Goal: Task Accomplishment & Management: Complete application form

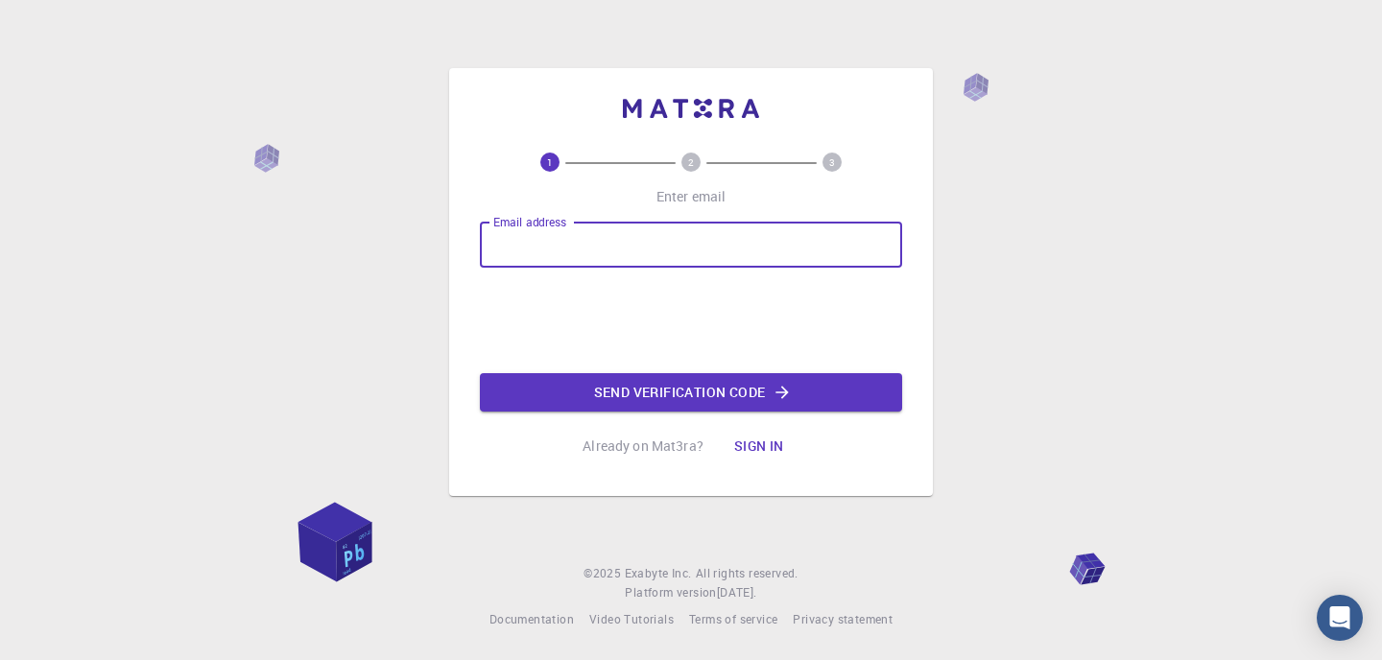
click at [637, 253] on input "Email address" at bounding box center [691, 245] width 422 height 46
type input "[EMAIL_ADDRESS][DOMAIN_NAME]"
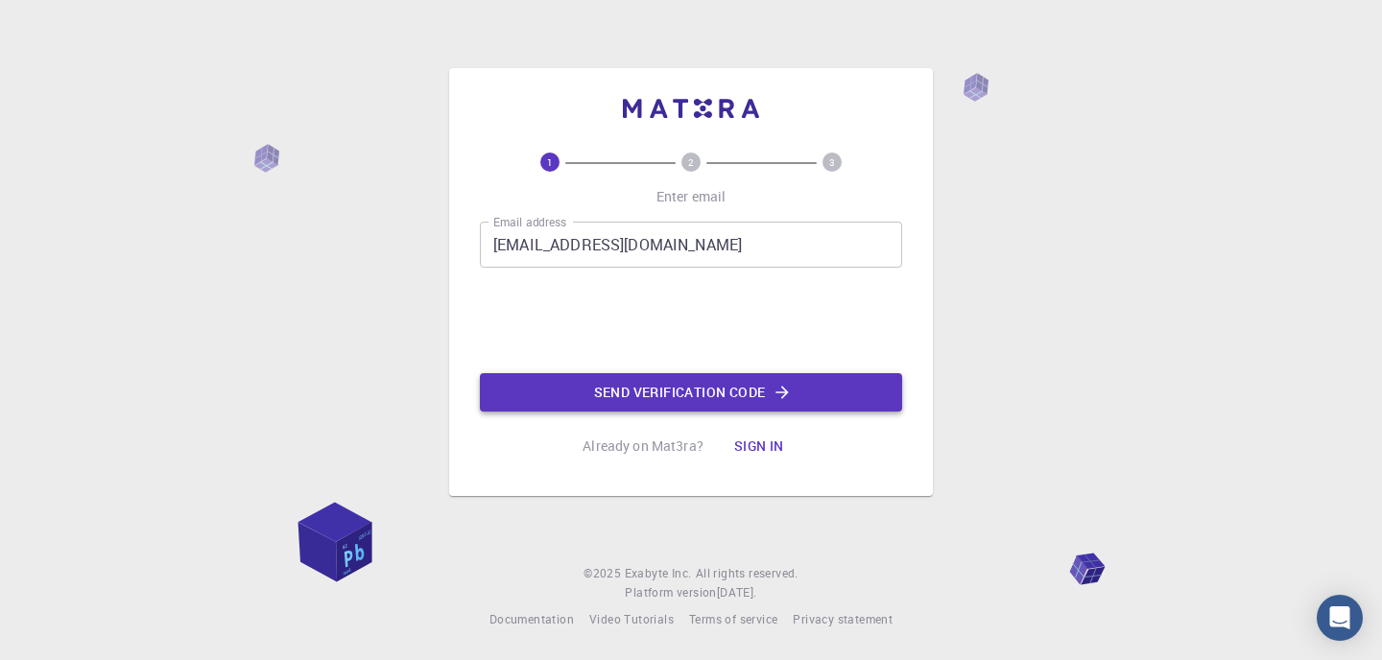
click at [589, 382] on button "Send verification code" at bounding box center [691, 392] width 422 height 38
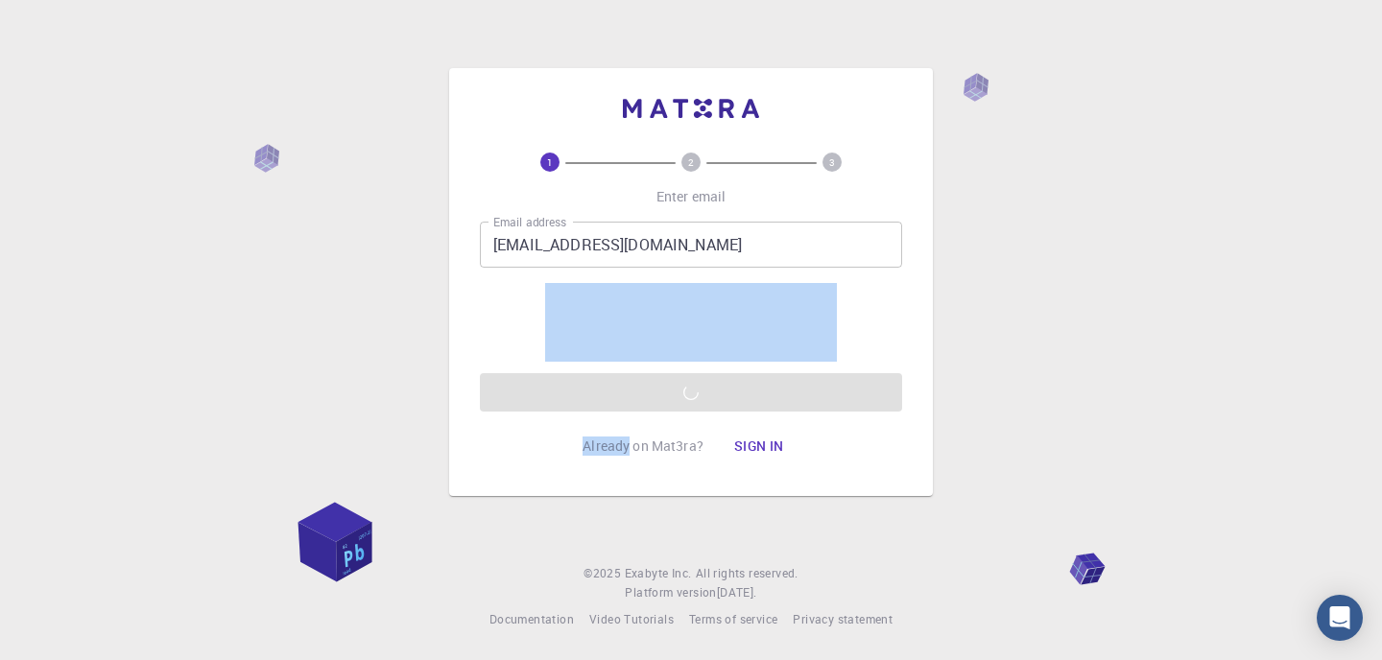
click at [532, 428] on div "1 2 3 Enter email Email address deepakannanramesh@gmail.com Email address Send …" at bounding box center [691, 309] width 422 height 313
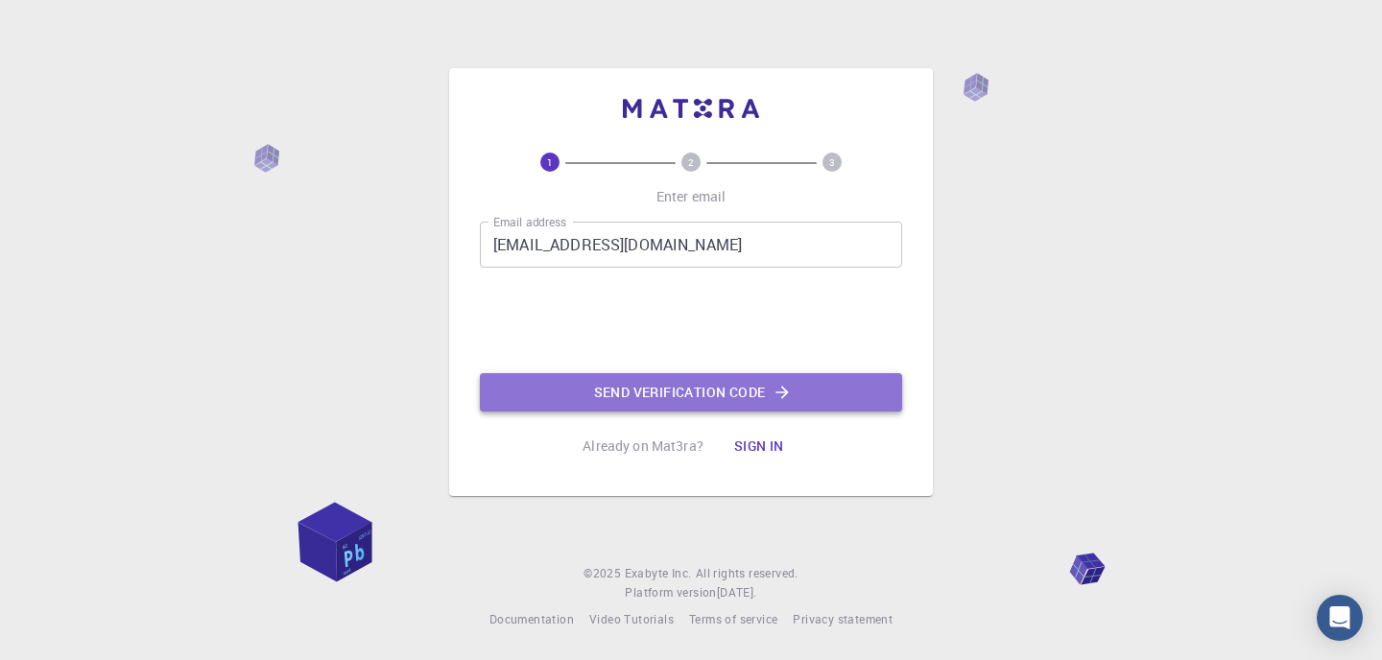
click at [547, 390] on button "Send verification code" at bounding box center [691, 392] width 422 height 38
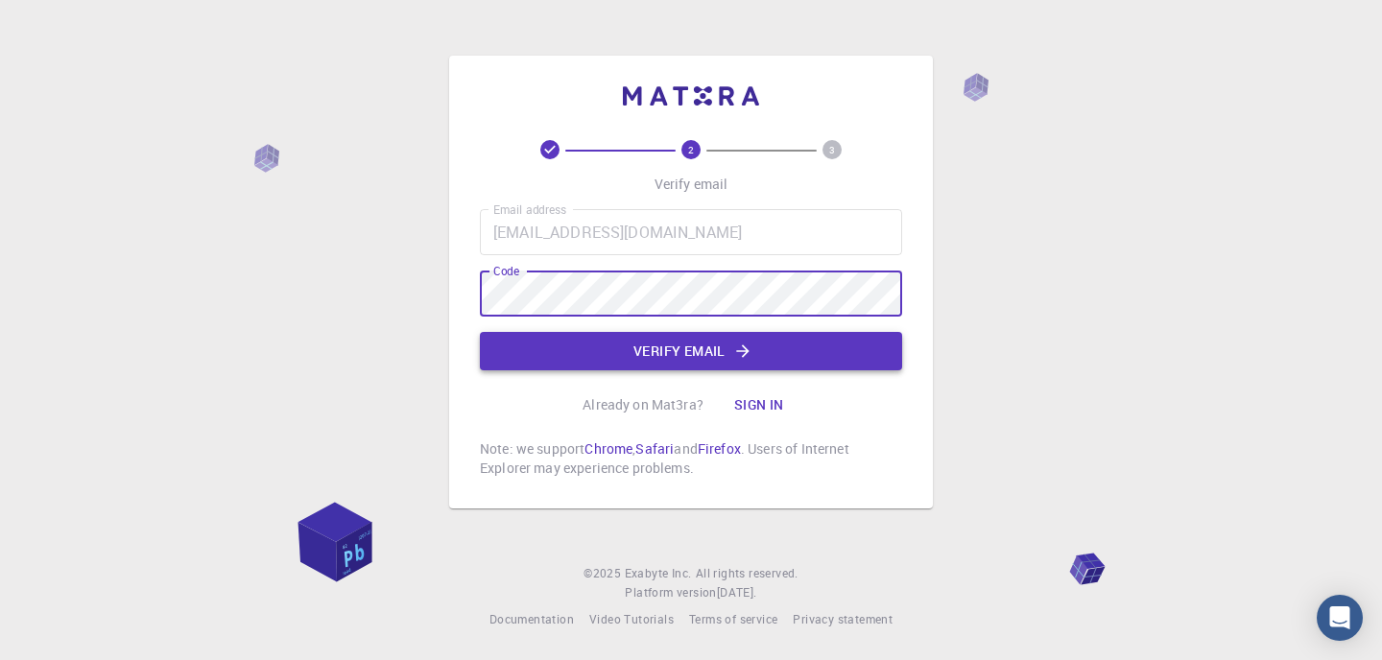
click at [738, 364] on button "Verify email" at bounding box center [691, 351] width 422 height 38
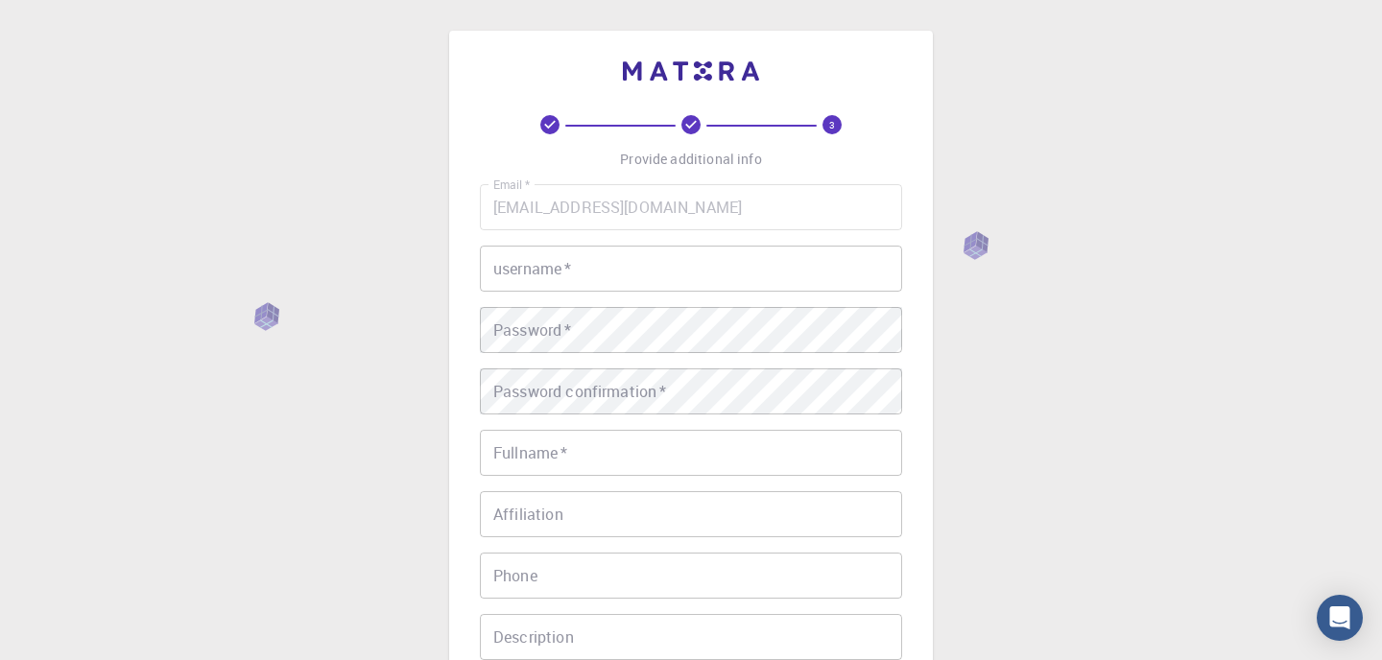
click at [627, 260] on input "username   *" at bounding box center [691, 269] width 422 height 46
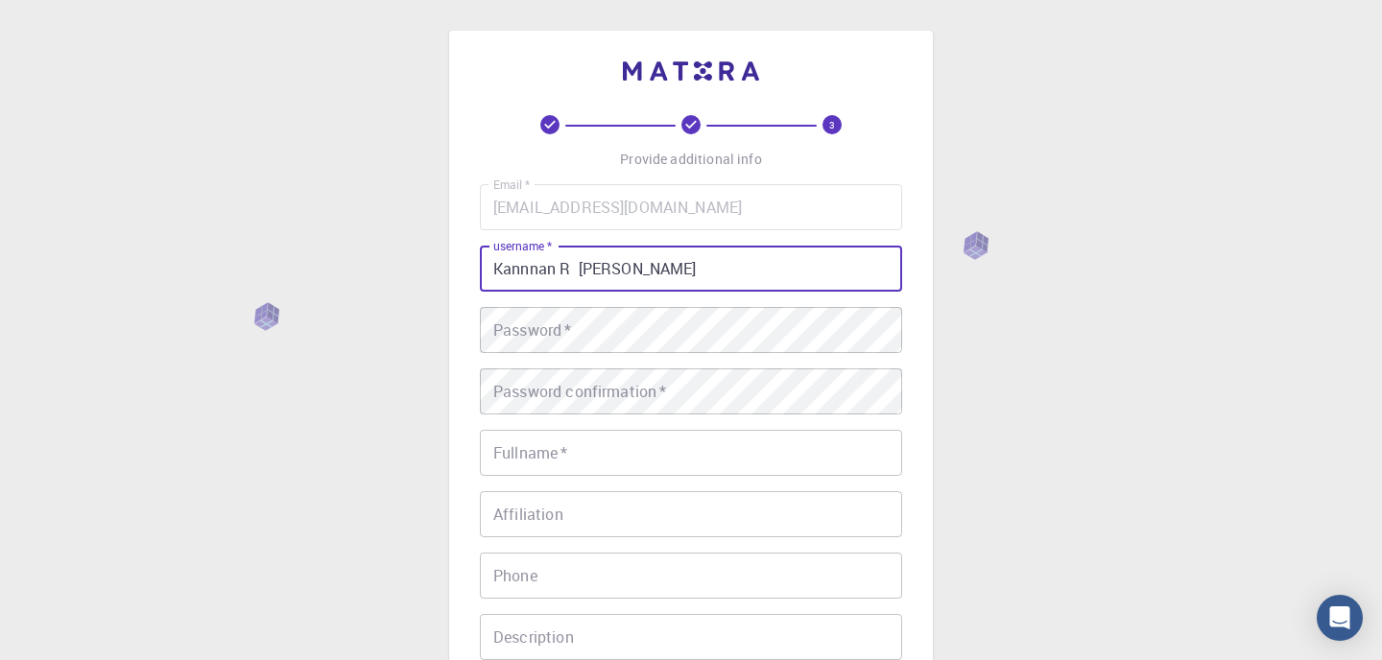
click at [504, 304] on div "Email   * [EMAIL_ADDRESS][DOMAIN_NAME] Email   * username   * [PERSON_NAME] use…" at bounding box center [691, 448] width 422 height 528
drag, startPoint x: 646, startPoint y: 265, endPoint x: 462, endPoint y: 238, distance: 185.2
click at [461, 239] on div "3 Provide additional info Email   * [EMAIL_ADDRESS][DOMAIN_NAME] Email   * user…" at bounding box center [691, 440] width 484 height 819
type input "k"
type input "KanBoi"
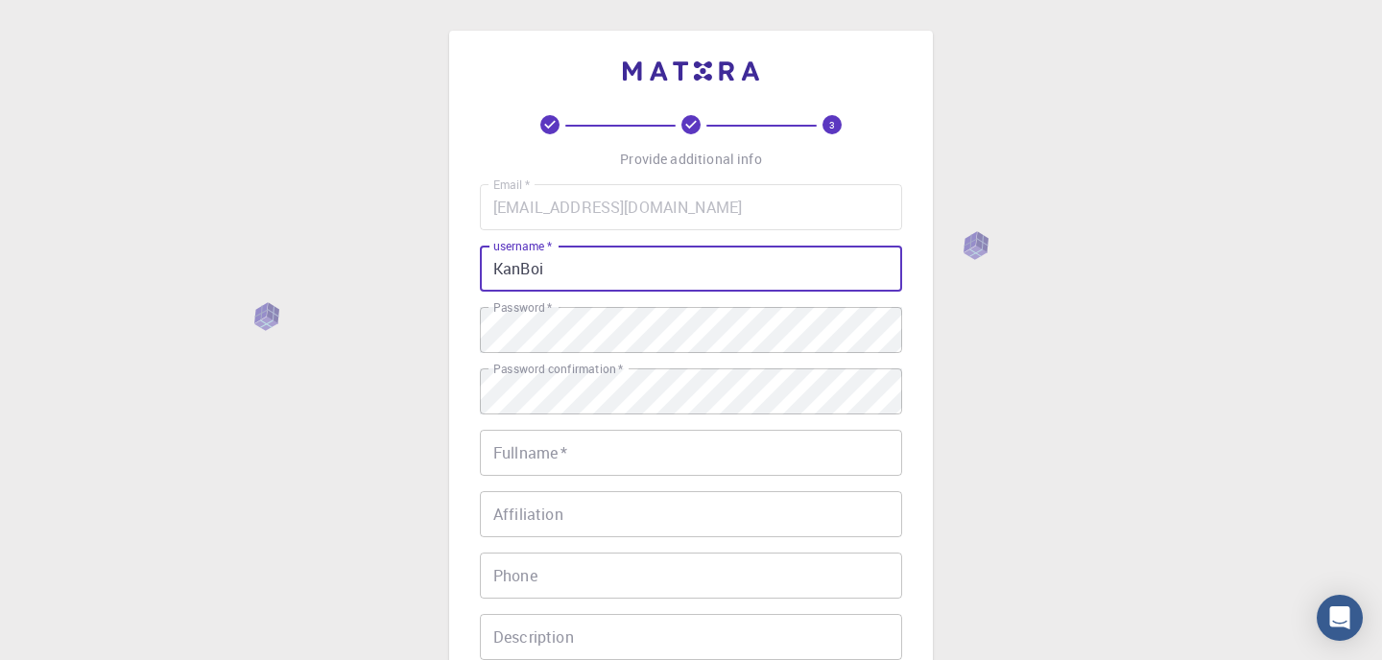
click at [565, 461] on input "Fullname   *" at bounding box center [691, 453] width 422 height 46
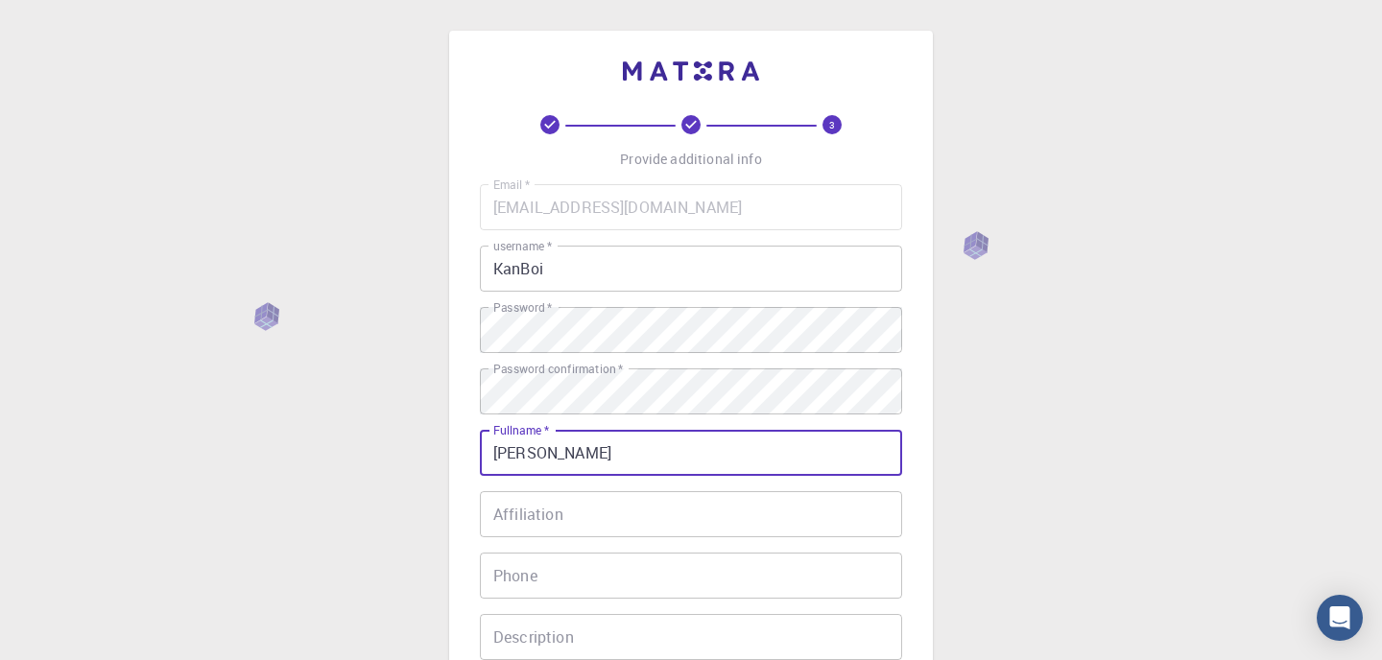
type input "[PERSON_NAME]"
click at [559, 512] on input "Affiliation" at bounding box center [691, 514] width 422 height 46
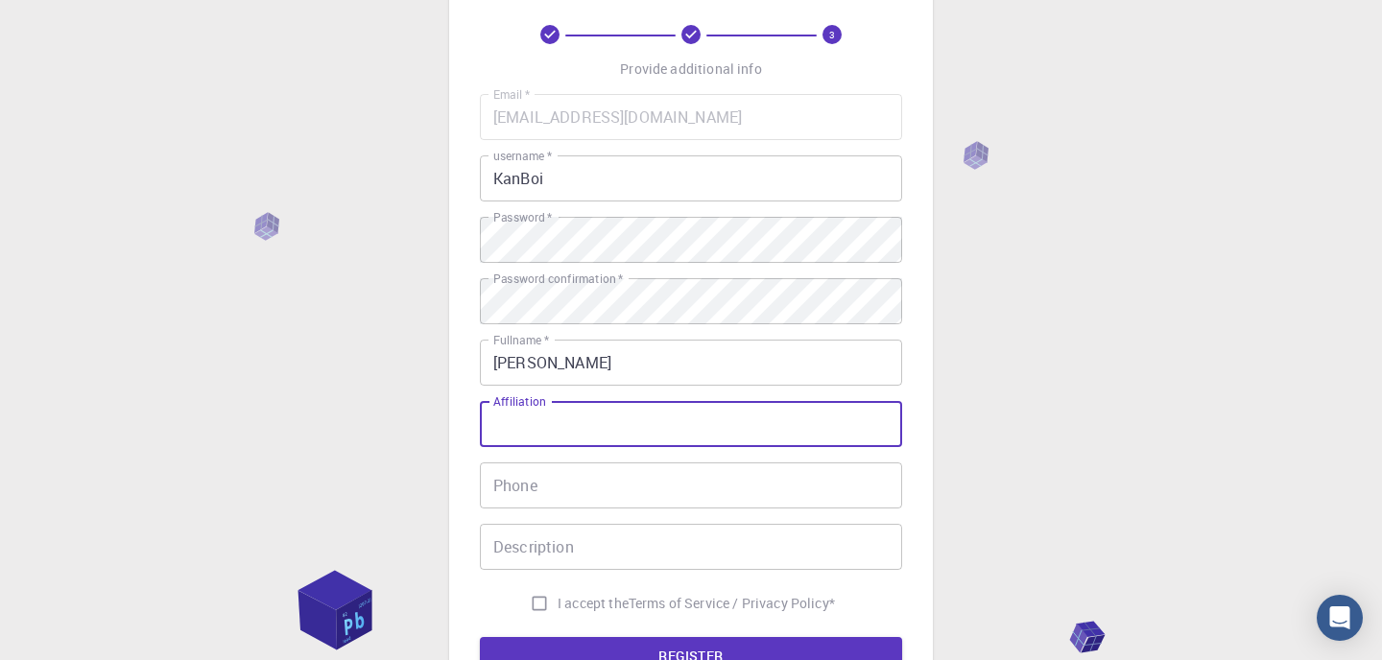
scroll to position [91, 0]
type input "Student"
click at [556, 483] on input "Phone" at bounding box center [691, 484] width 422 height 46
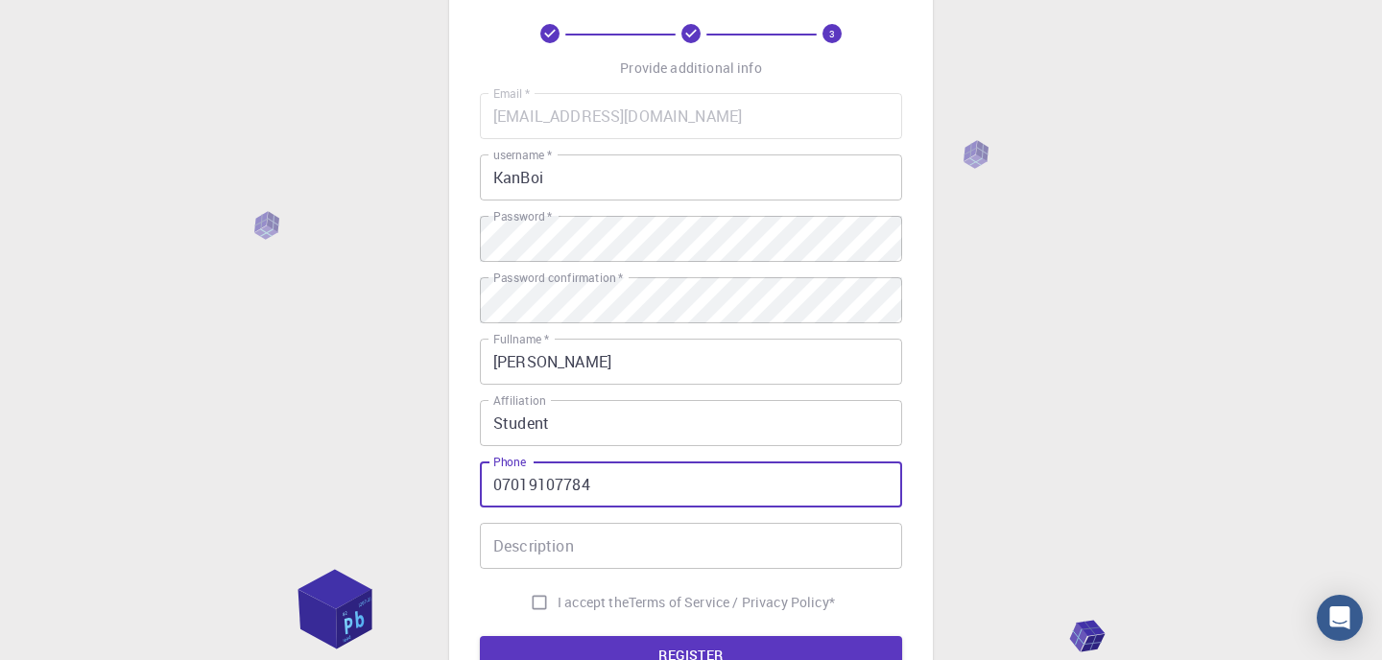
click at [502, 494] on input "07019107784" at bounding box center [691, 484] width 422 height 46
type input "7019107784"
click at [545, 546] on input "Description" at bounding box center [691, 546] width 422 height 46
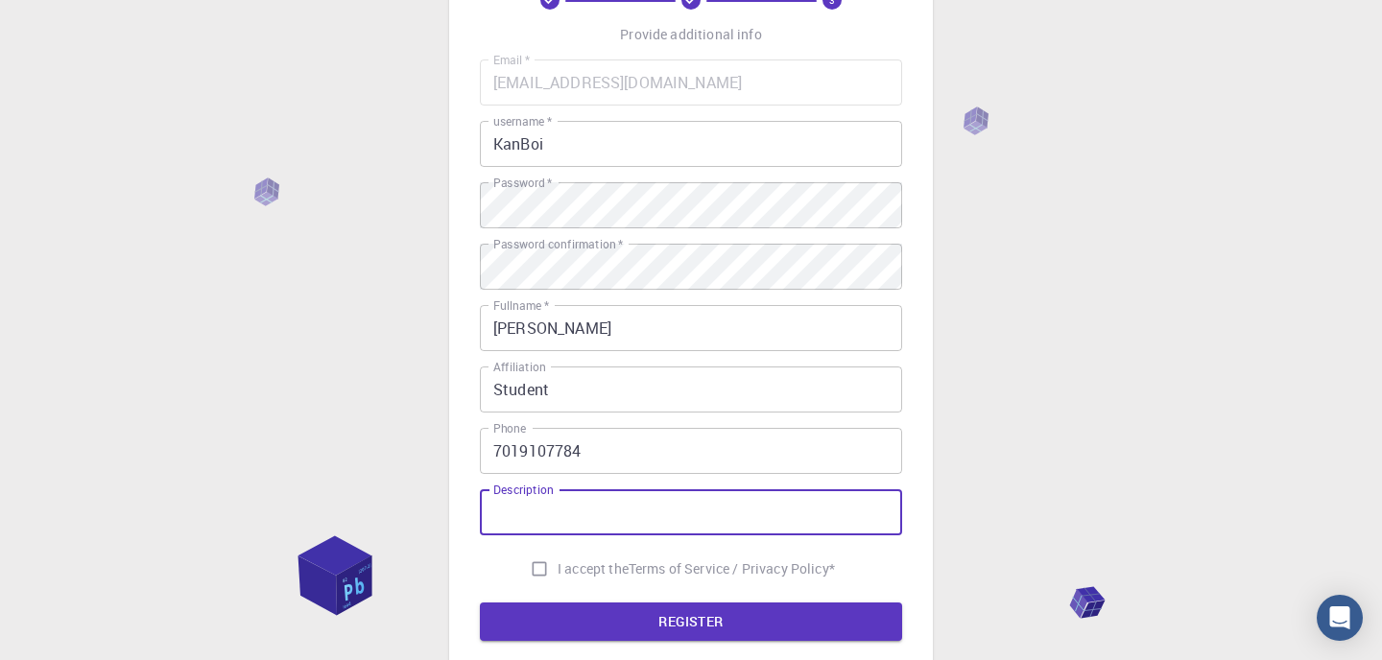
scroll to position [124, 0]
click at [568, 574] on span "I accept the" at bounding box center [592, 569] width 71 height 19
click at [557, 574] on input "I accept the Terms of Service / Privacy Policy *" at bounding box center [539, 570] width 36 height 36
checkbox input "true"
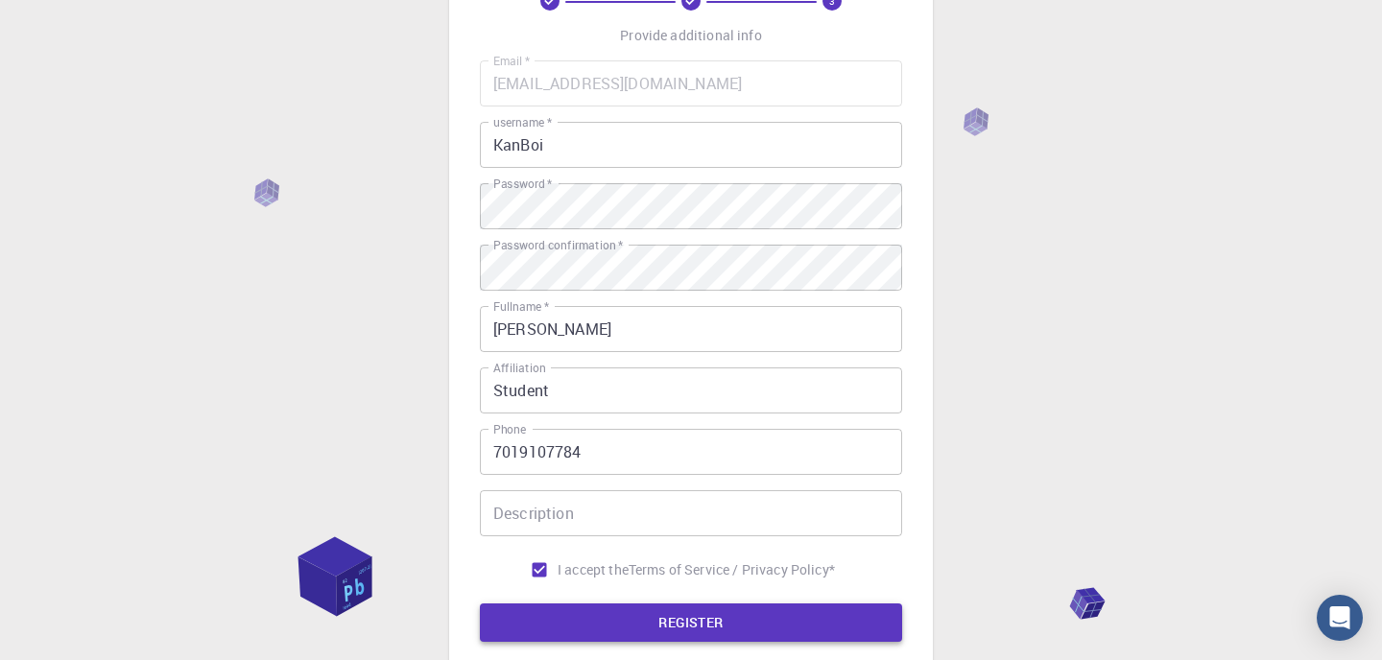
click at [581, 623] on button "REGISTER" at bounding box center [691, 622] width 422 height 38
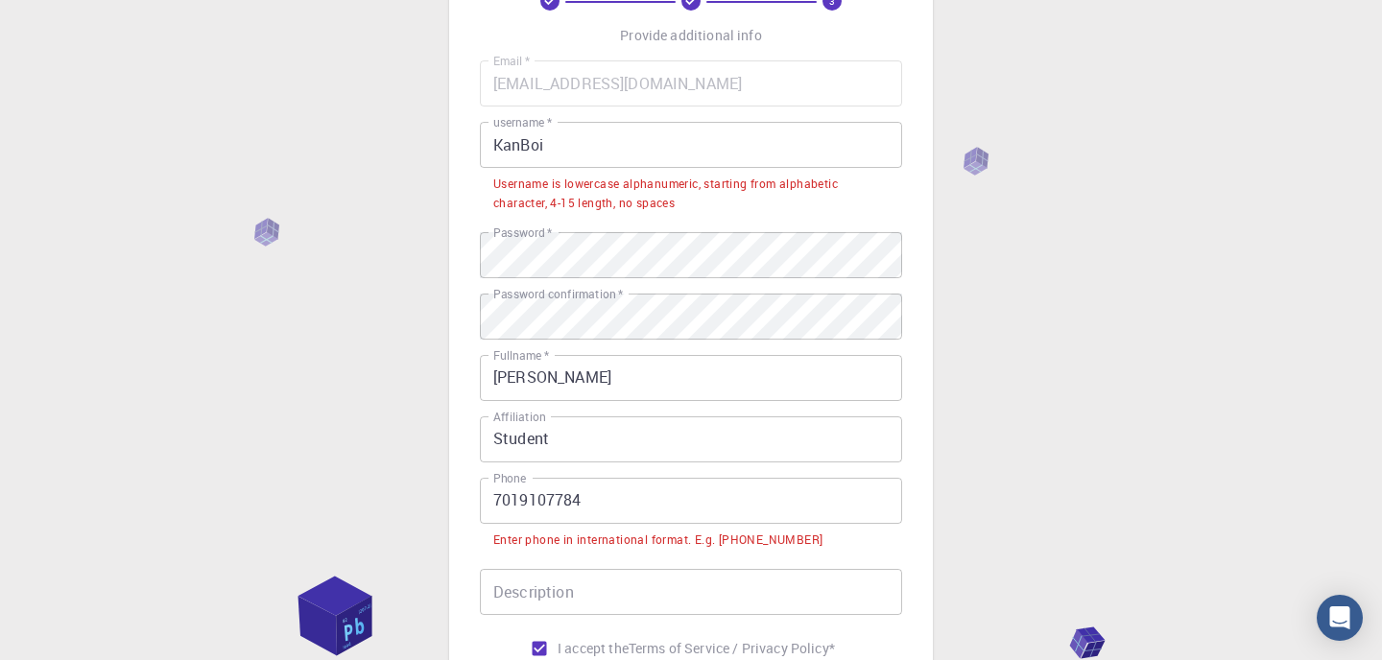
click at [485, 490] on input "7019107784" at bounding box center [691, 501] width 422 height 46
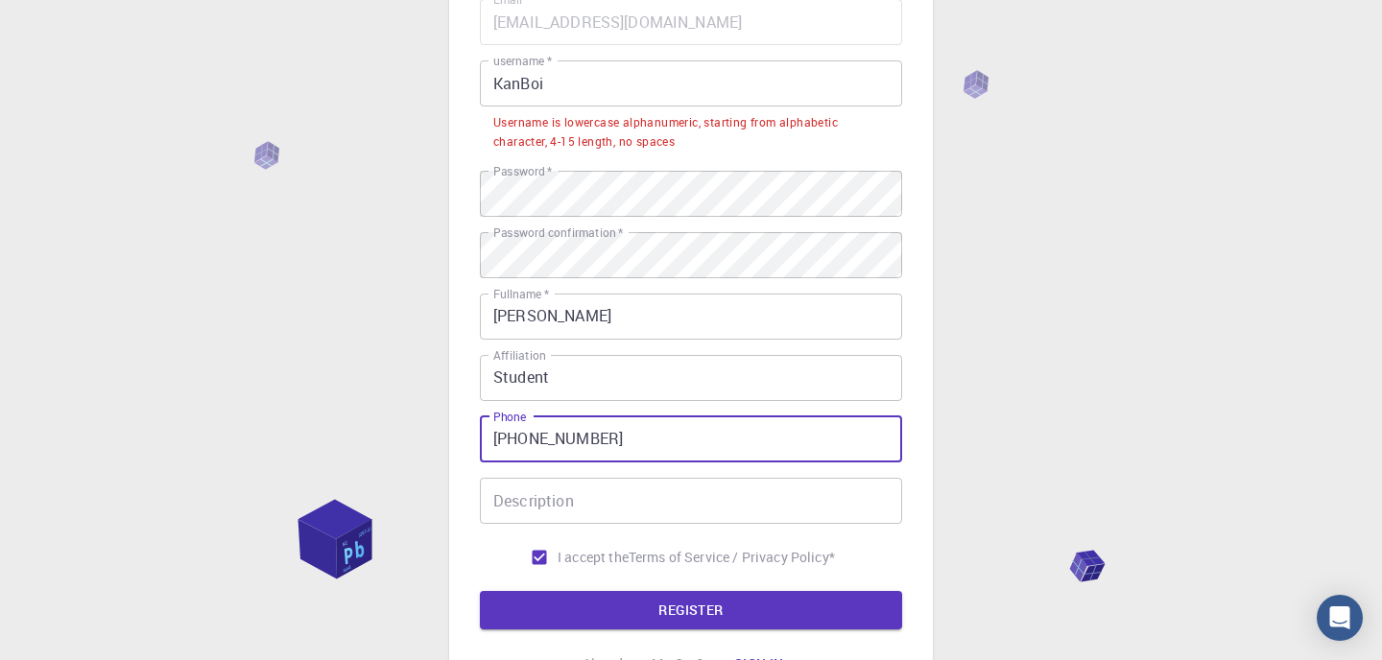
scroll to position [186, 0]
type input "[PHONE_NUMBER]"
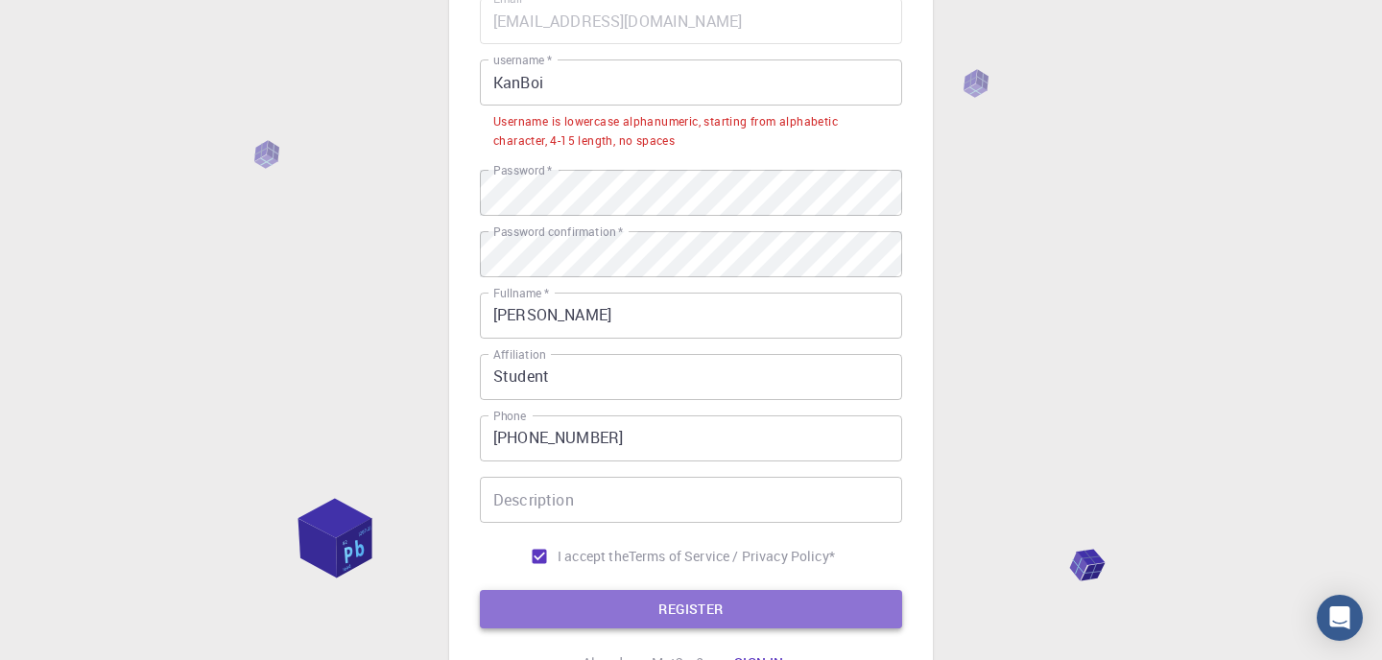
click at [579, 595] on button "REGISTER" at bounding box center [691, 609] width 422 height 38
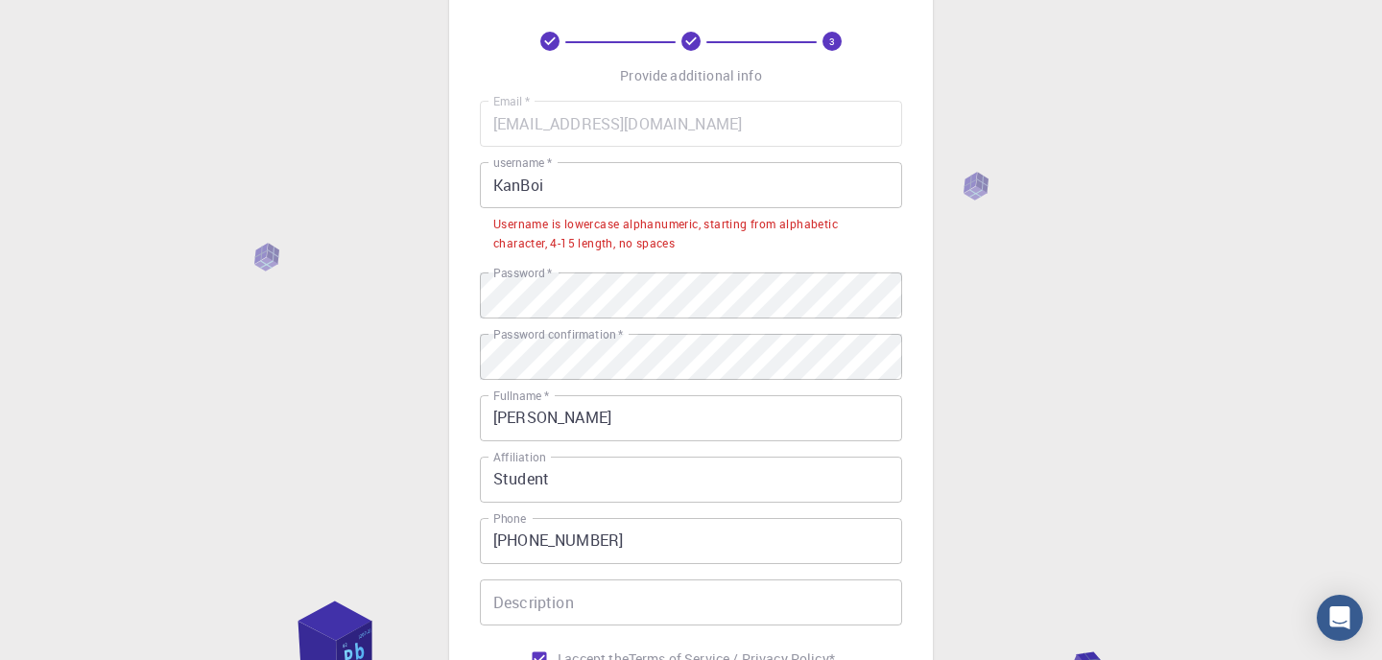
scroll to position [83, 0]
click at [527, 187] on input "KanBoi" at bounding box center [691, 186] width 422 height 46
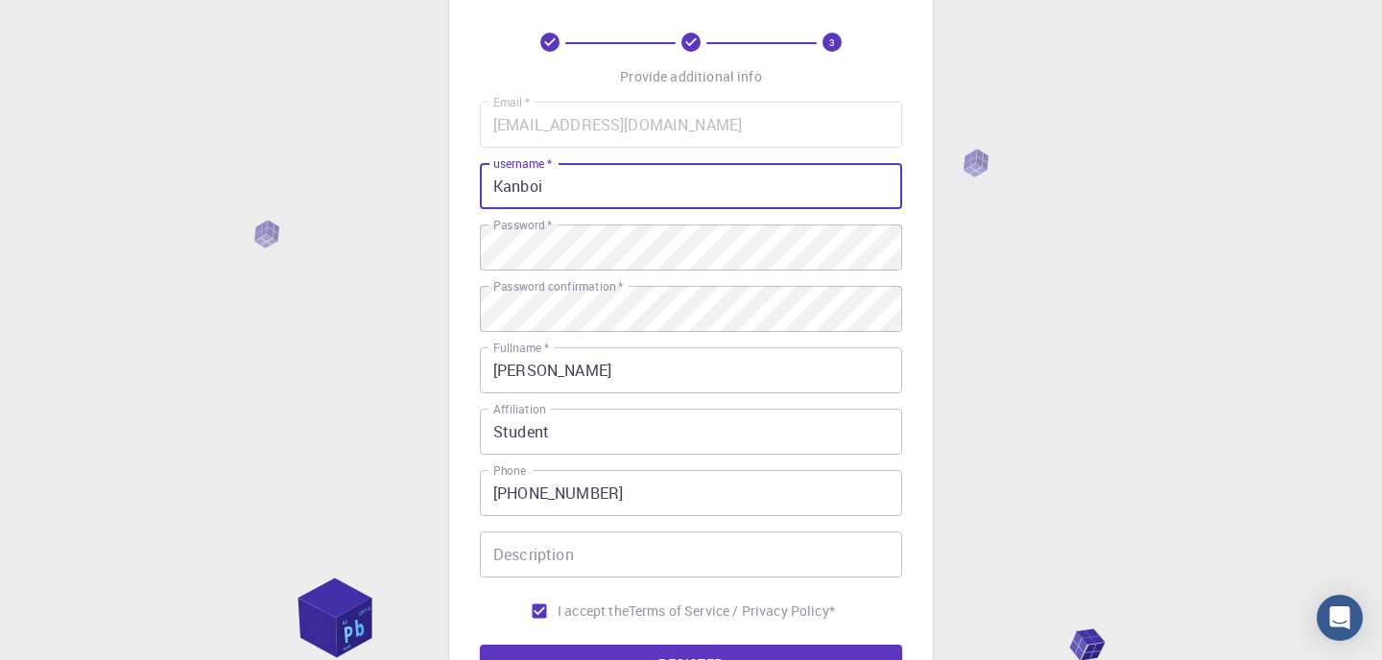
click at [501, 183] on input "Kanboi" at bounding box center [691, 186] width 422 height 46
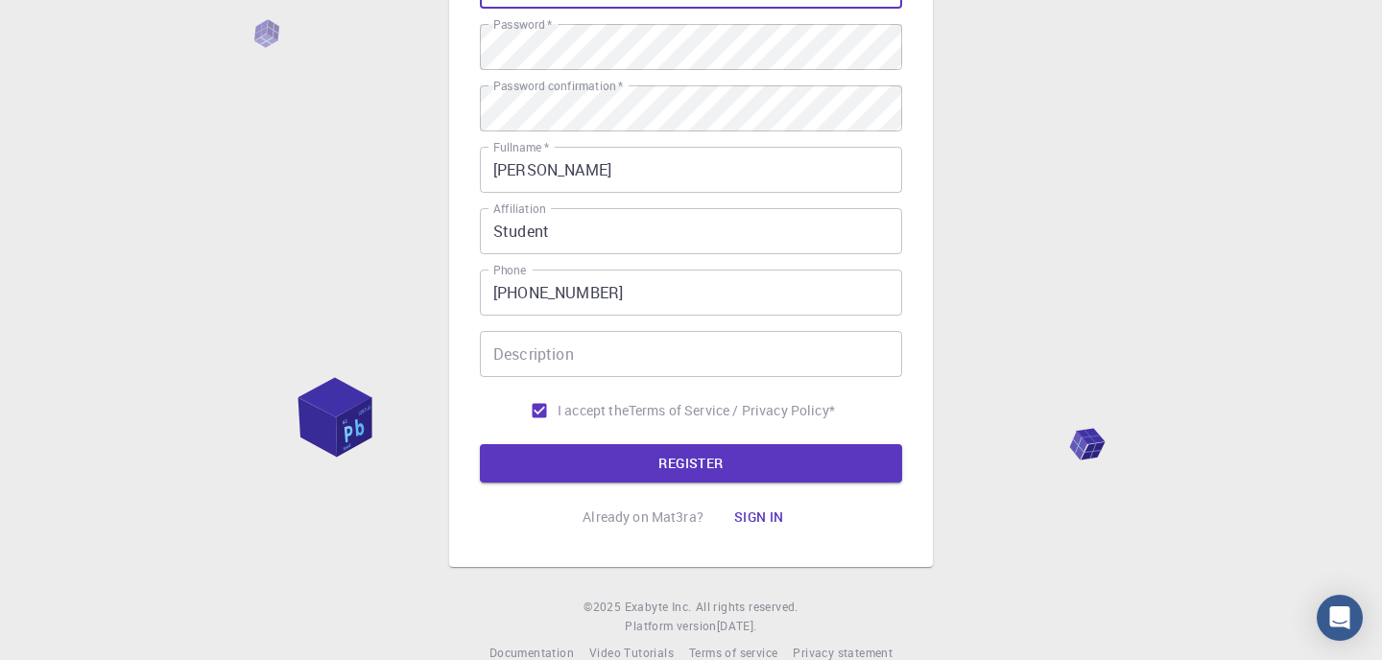
scroll to position [319, 0]
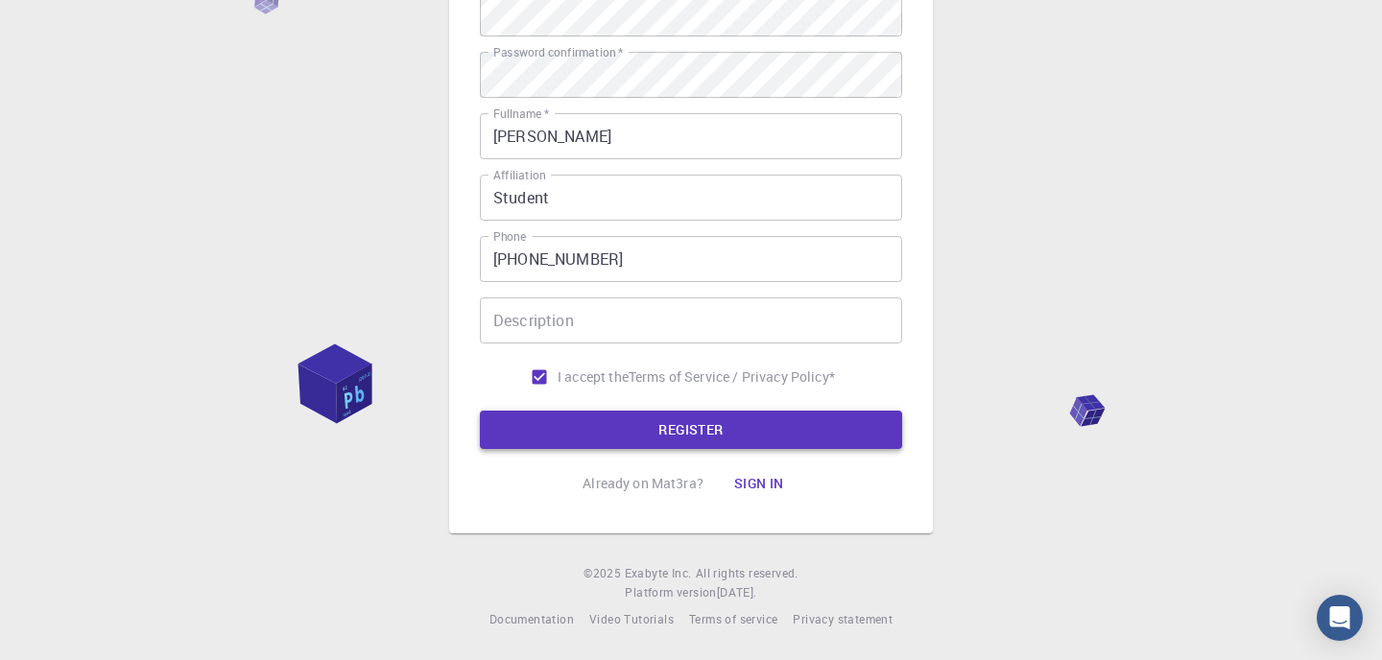
type input "kanboi"
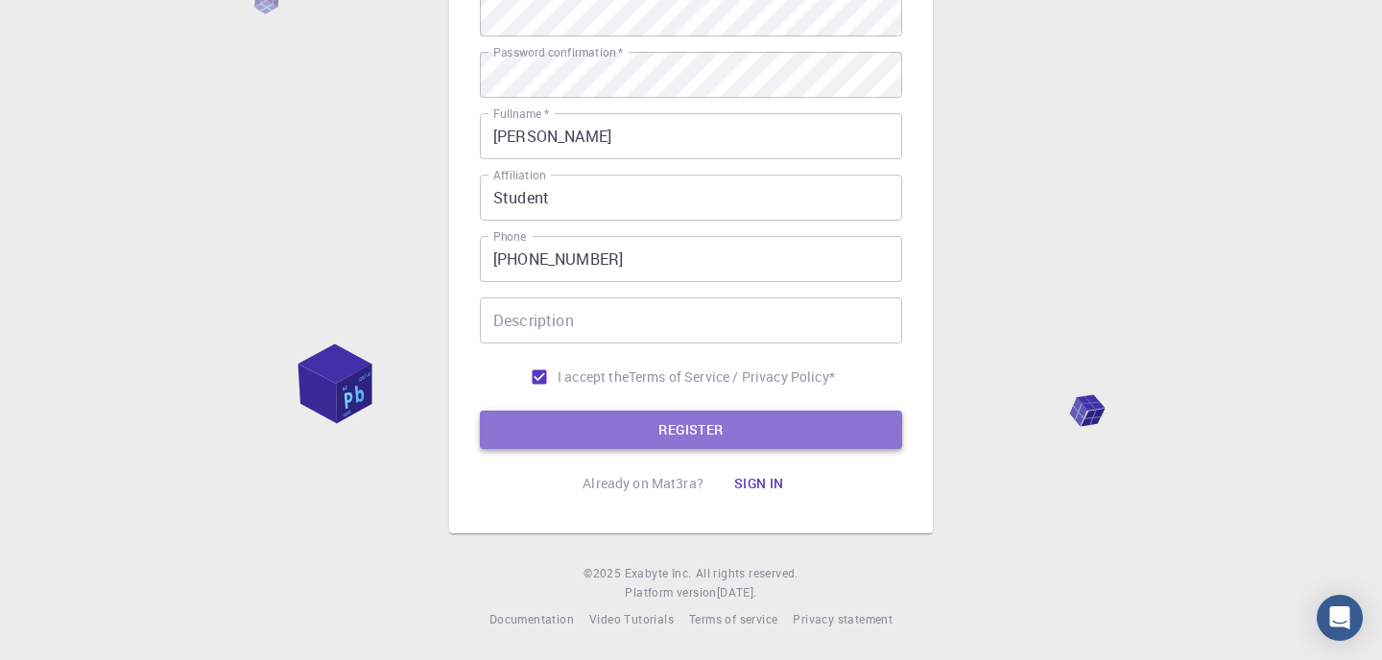
click at [593, 430] on button "REGISTER" at bounding box center [691, 430] width 422 height 38
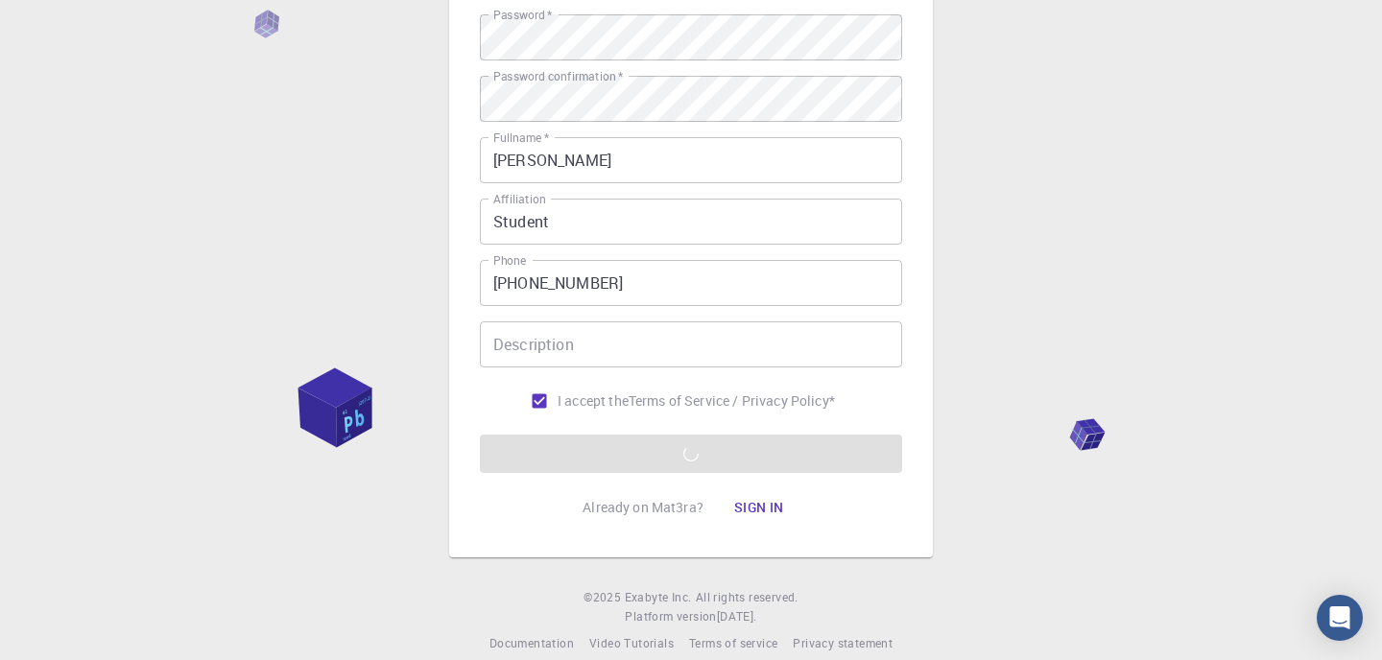
scroll to position [294, 0]
